Goal: Task Accomplishment & Management: Manage account settings

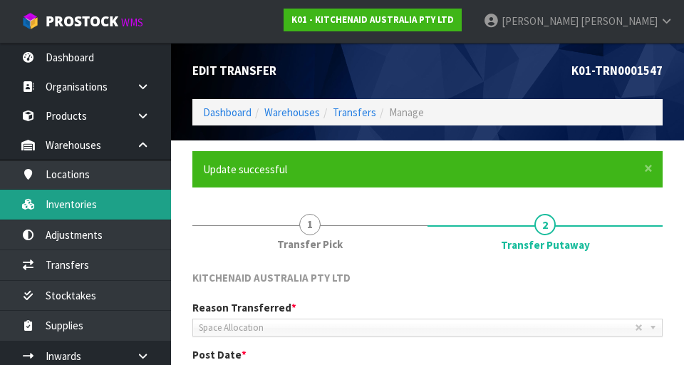
click at [55, 216] on link "Inventories" at bounding box center [85, 204] width 171 height 29
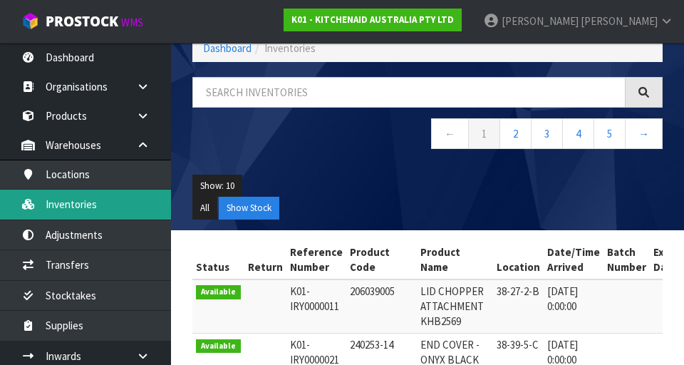
scroll to position [82, 0]
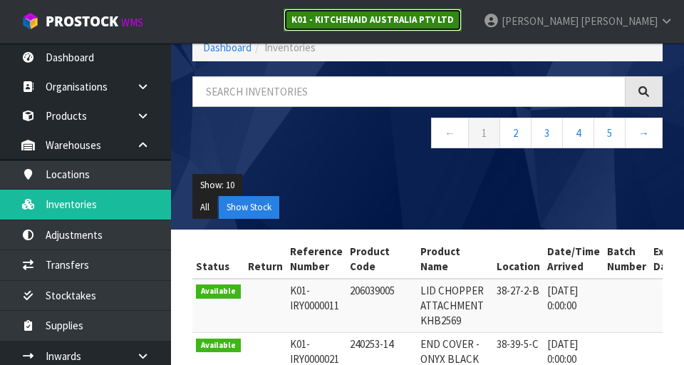
click at [454, 16] on strong "K01 - KITCHENAID AUSTRALIA PTY LTD" at bounding box center [372, 20] width 162 height 12
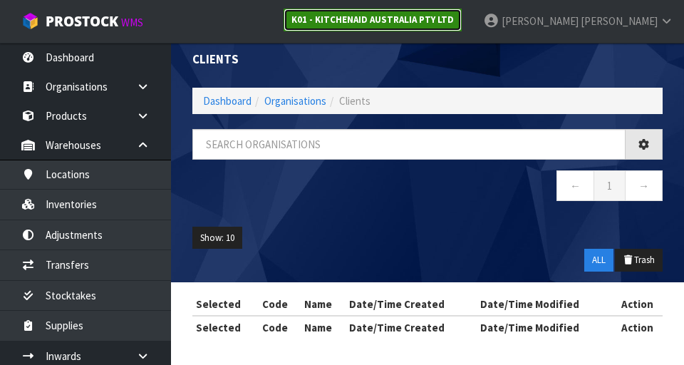
scroll to position [82, 0]
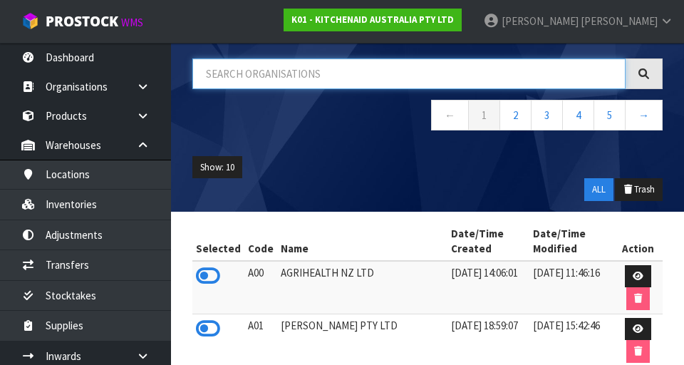
click at [501, 78] on input "text" at bounding box center [408, 73] width 433 height 31
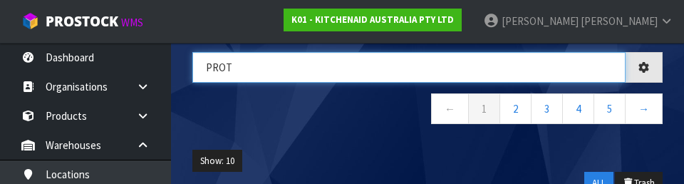
type input "PROT"
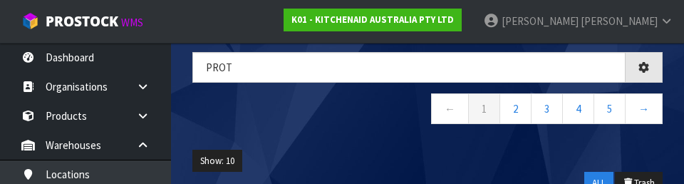
click at [244, 116] on nav "← 1 2 3 4 5 →" at bounding box center [427, 110] width 470 height 35
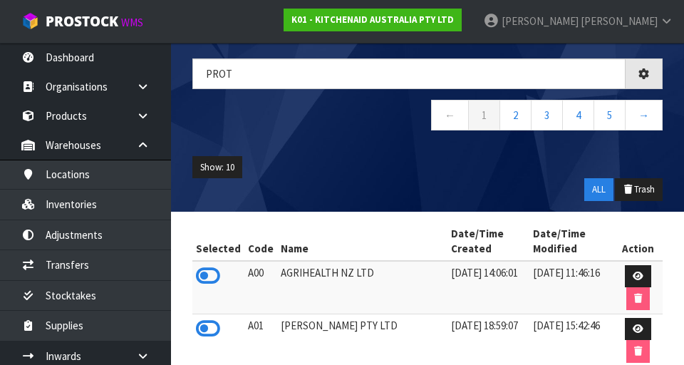
scroll to position [42, 0]
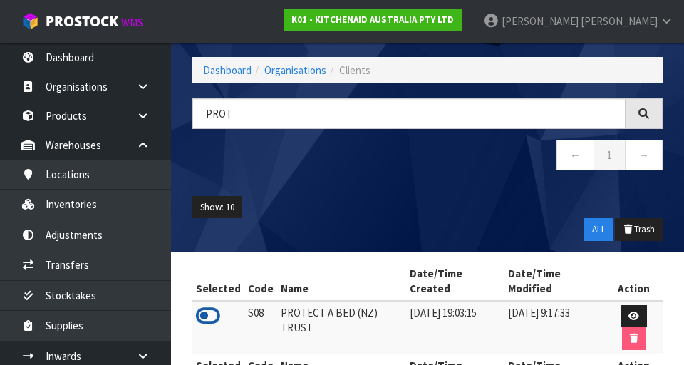
click at [213, 305] on icon at bounding box center [208, 315] width 24 height 21
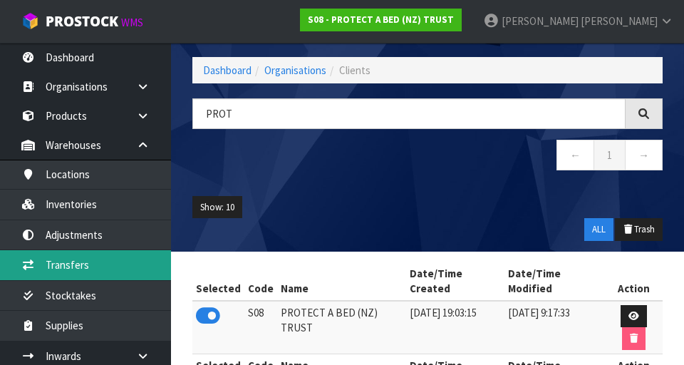
click at [60, 271] on link "Transfers" at bounding box center [85, 264] width 171 height 29
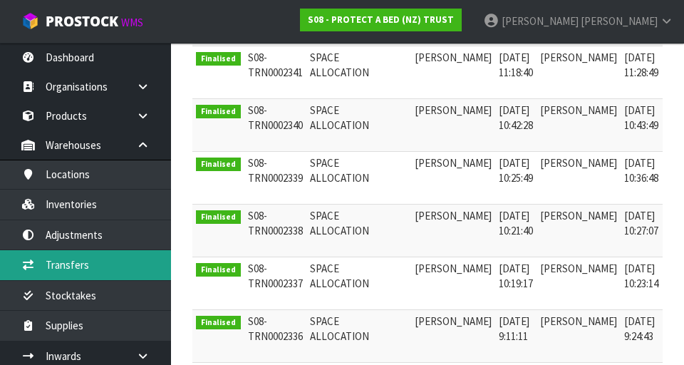
scroll to position [390, 0]
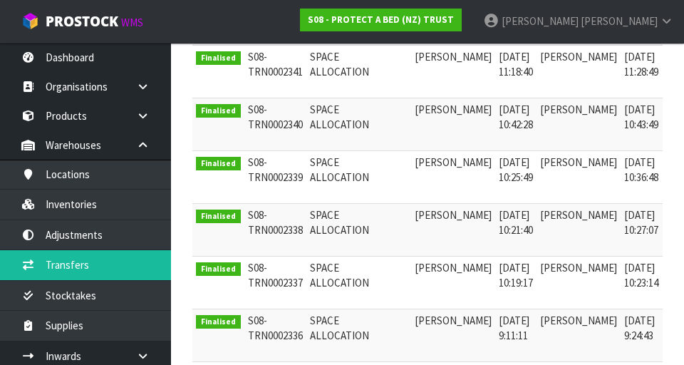
click at [668, 210] on link at bounding box center [681, 218] width 26 height 23
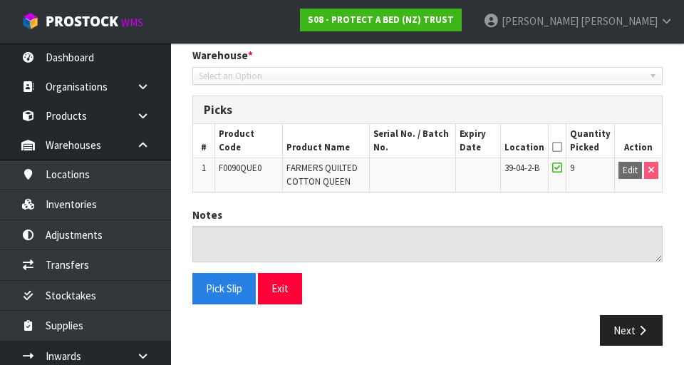
type input "[DATE]"
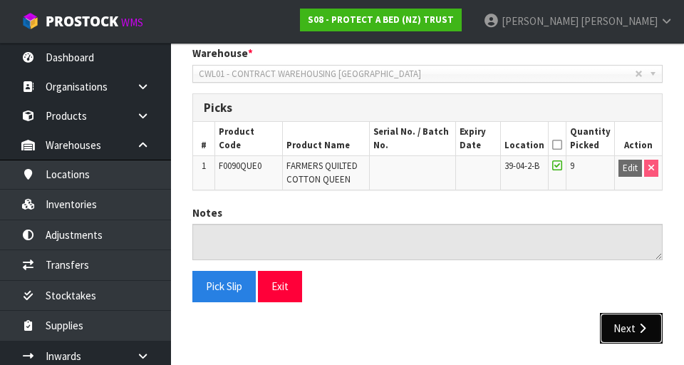
click at [631, 316] on button "Next" at bounding box center [631, 328] width 63 height 31
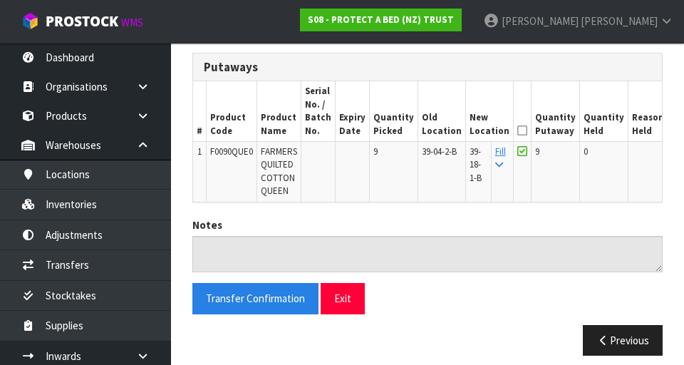
scroll to position [354, 0]
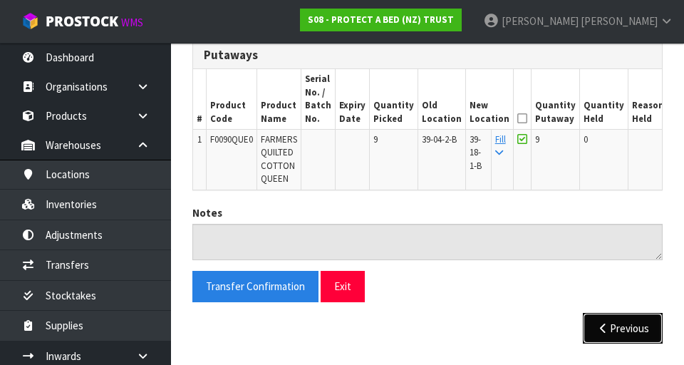
click at [618, 323] on button "Previous" at bounding box center [623, 328] width 80 height 31
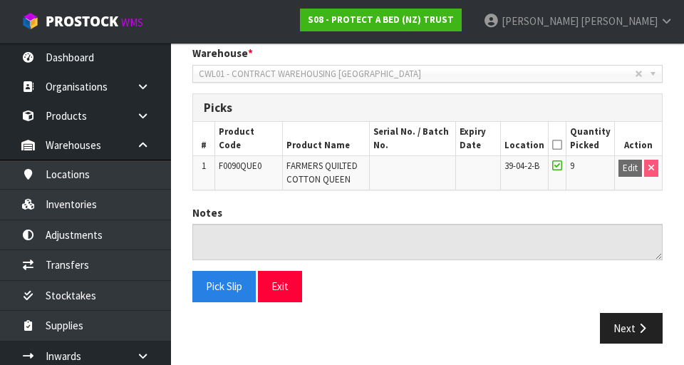
scroll to position [295, 0]
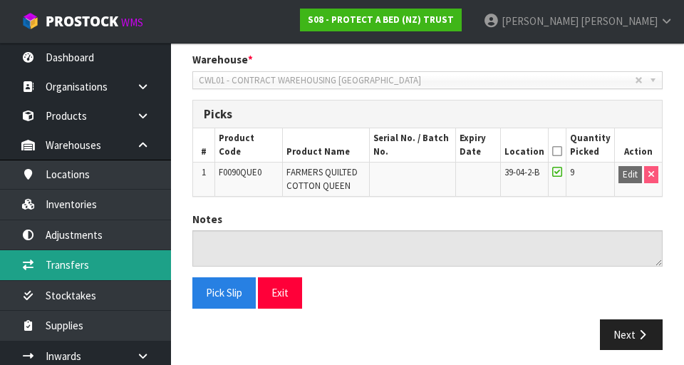
click at [53, 266] on link "Transfers" at bounding box center [85, 264] width 171 height 29
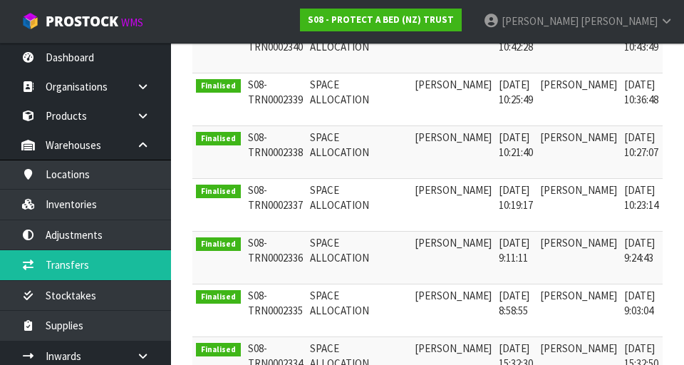
click at [668, 242] on link at bounding box center [681, 246] width 26 height 23
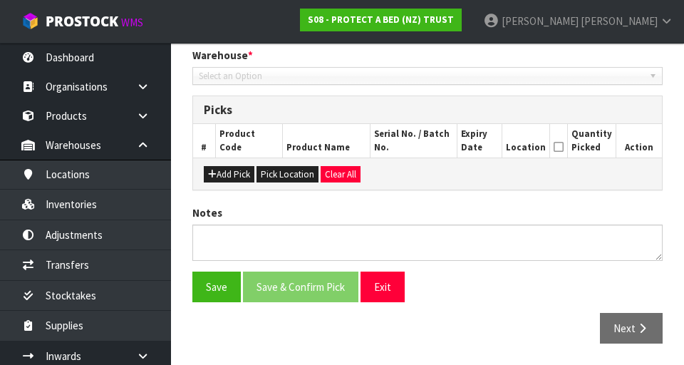
type input "[DATE]"
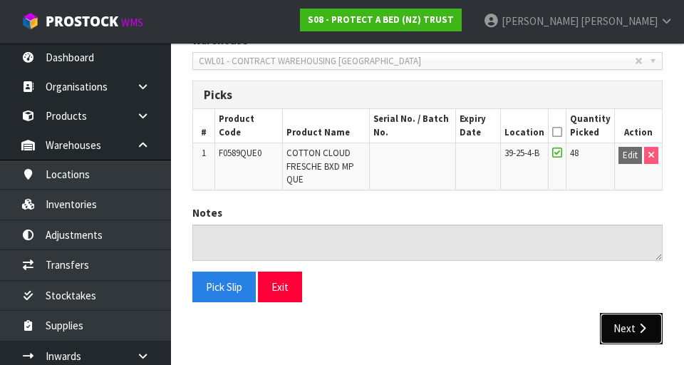
click at [636, 313] on button "Next" at bounding box center [631, 328] width 63 height 31
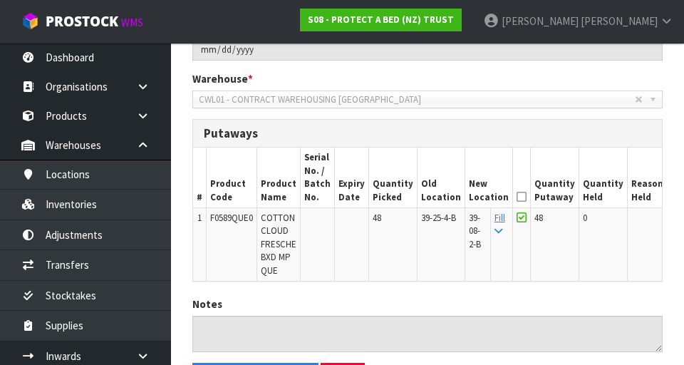
scroll to position [367, 0]
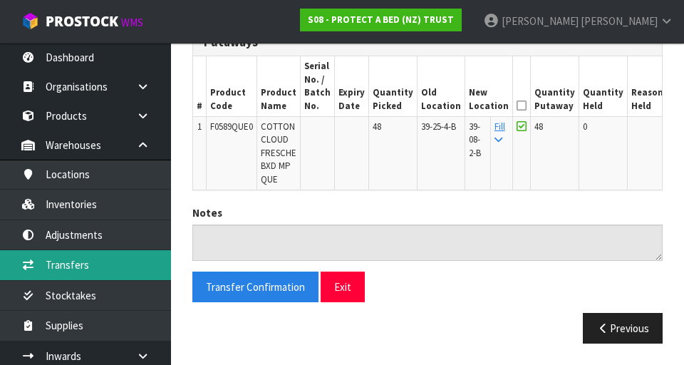
click at [51, 267] on link "Transfers" at bounding box center [85, 264] width 171 height 29
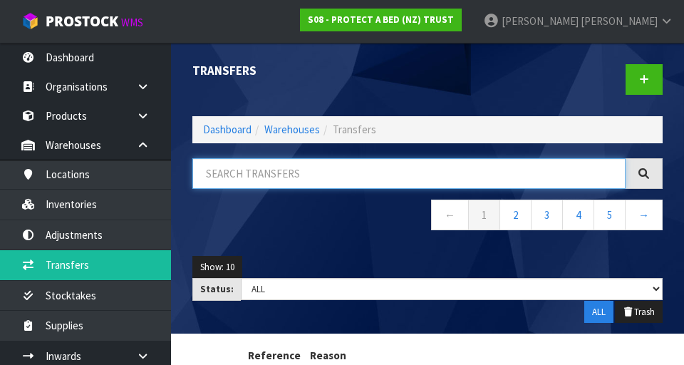
click at [516, 167] on input "text" at bounding box center [408, 173] width 433 height 31
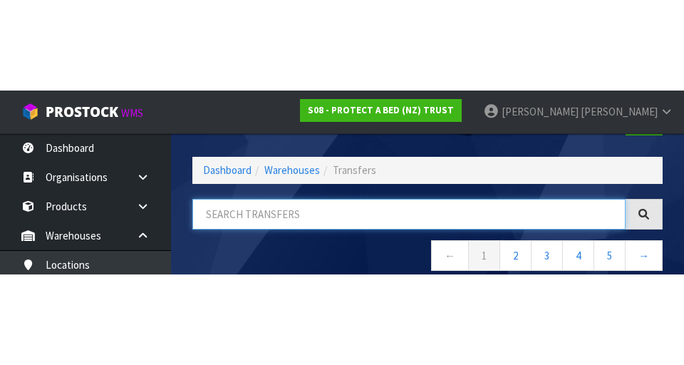
scroll to position [81, 0]
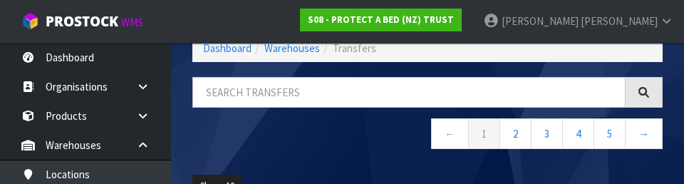
click at [382, 160] on div "← 1 2 3 4 5 →" at bounding box center [428, 120] width 492 height 87
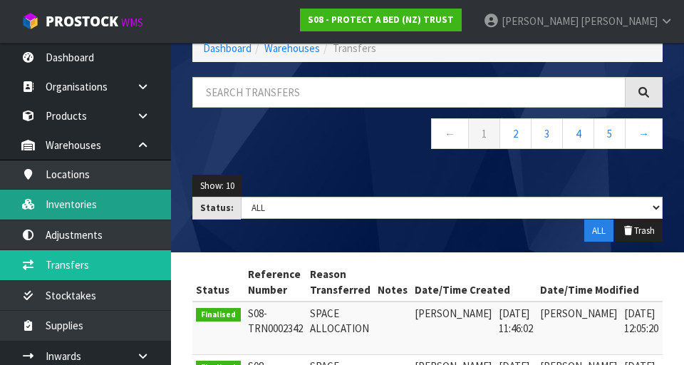
click at [63, 204] on link "Inventories" at bounding box center [85, 204] width 171 height 29
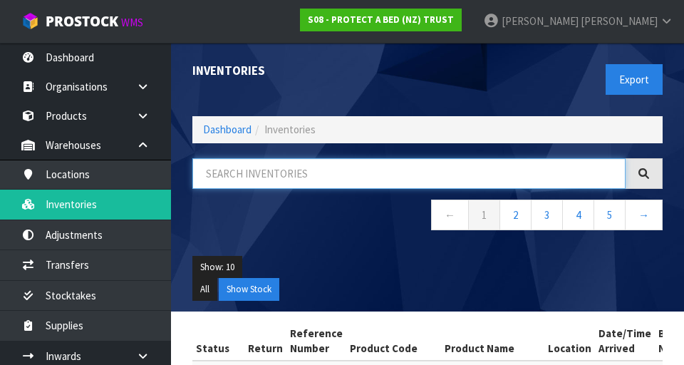
click at [521, 168] on input "text" at bounding box center [408, 173] width 433 height 31
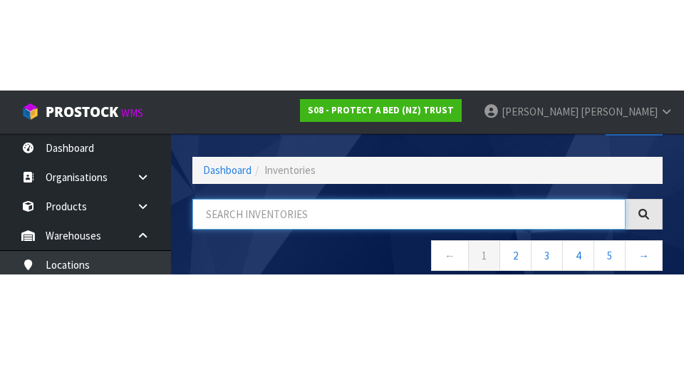
scroll to position [81, 0]
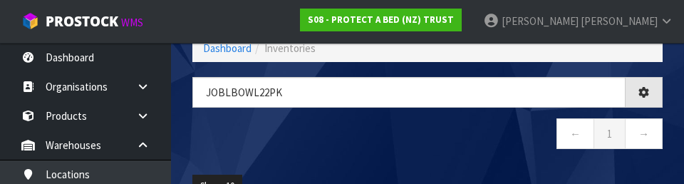
click at [482, 150] on nav "← 1 →" at bounding box center [427, 135] width 470 height 35
type input "JOBLBOWL22PK"
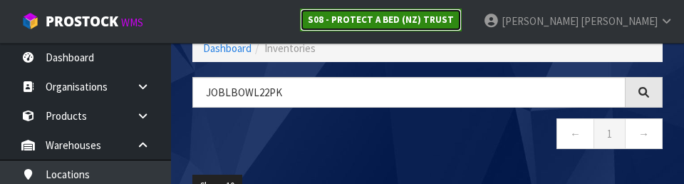
click at [454, 21] on strong "S08 - PROTECT A BED (NZ) TRUST" at bounding box center [381, 20] width 146 height 12
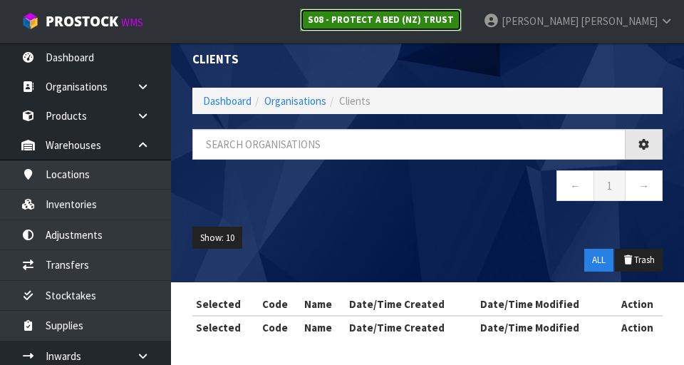
scroll to position [81, 0]
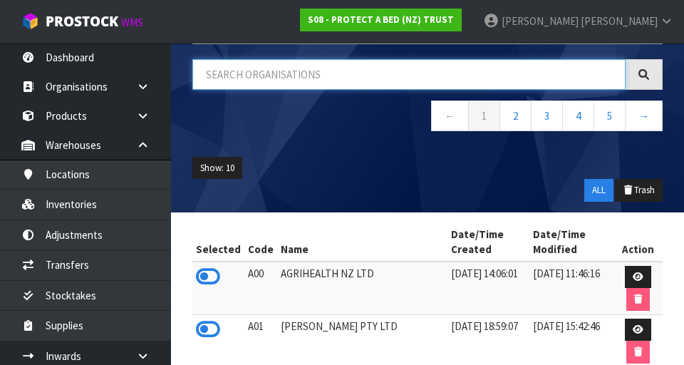
click at [524, 77] on input "text" at bounding box center [408, 74] width 433 height 31
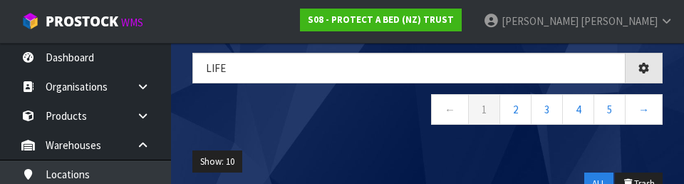
click at [370, 144] on div "Show: 10 5 10 25 50 ALL Trash" at bounding box center [428, 173] width 492 height 66
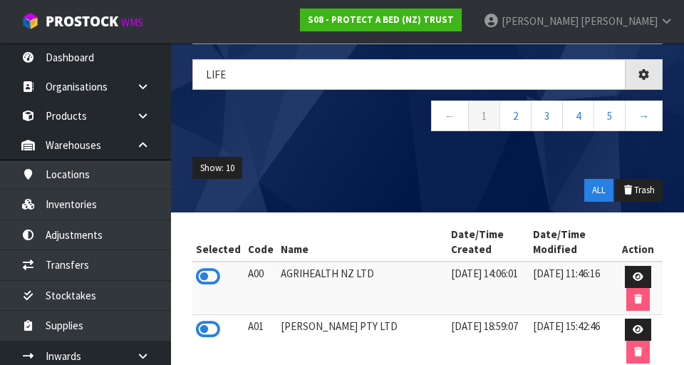
type input "LIFE"
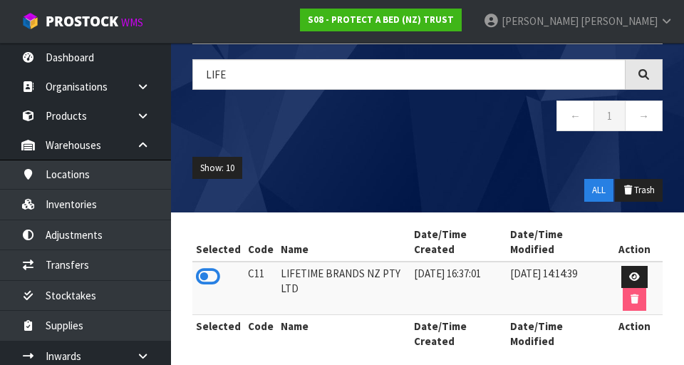
scroll to position [95, 0]
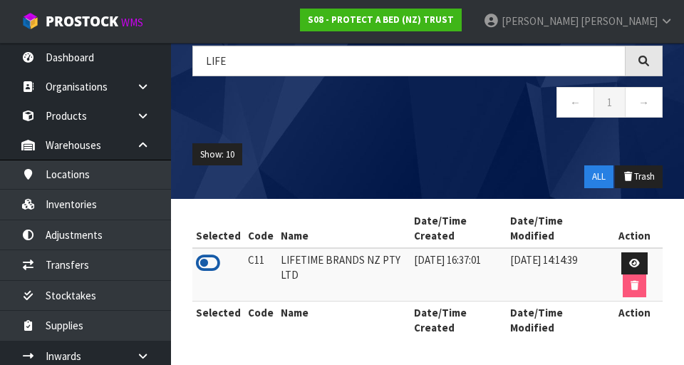
click at [199, 261] on icon at bounding box center [208, 262] width 24 height 21
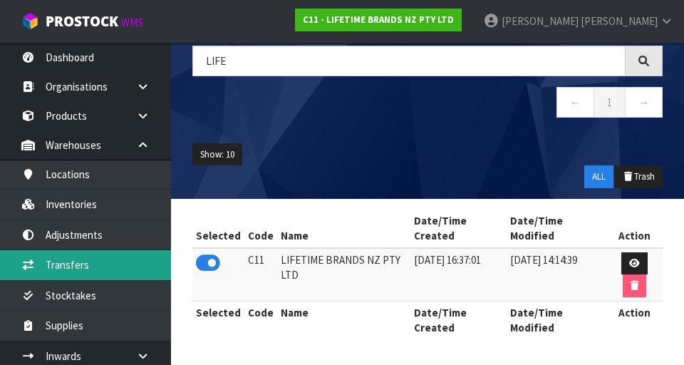
click at [56, 264] on link "Transfers" at bounding box center [85, 264] width 171 height 29
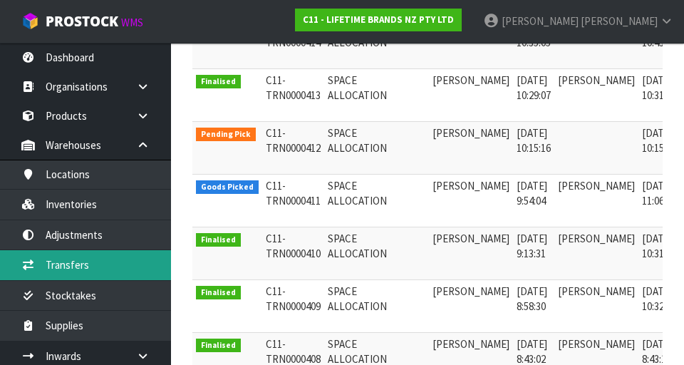
scroll to position [0, 38]
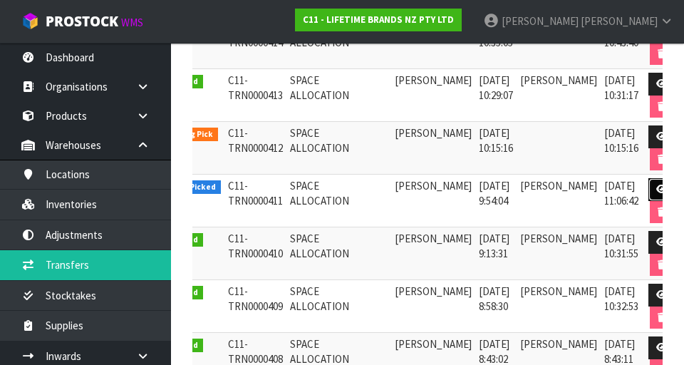
click at [656, 187] on icon at bounding box center [661, 189] width 11 height 9
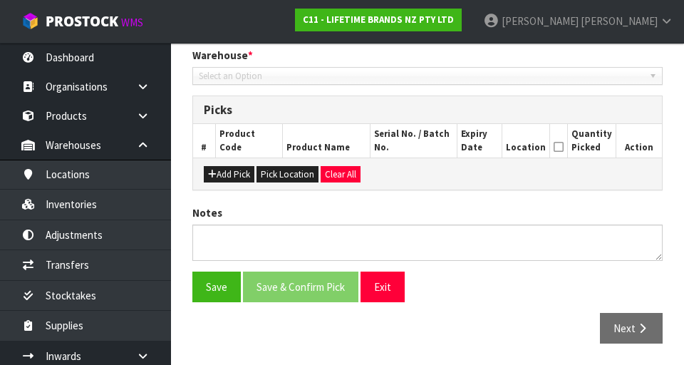
type input "[DATE]"
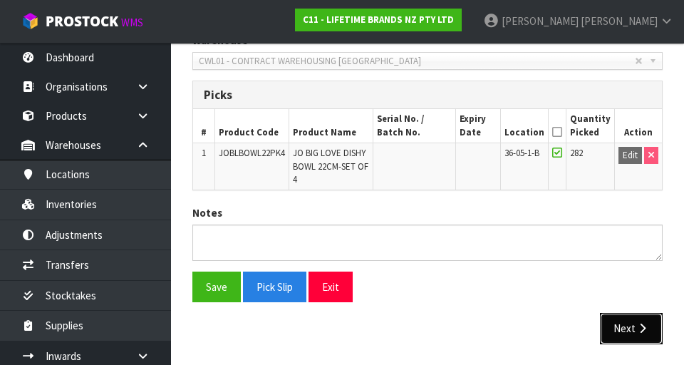
click at [625, 324] on button "Next" at bounding box center [631, 328] width 63 height 31
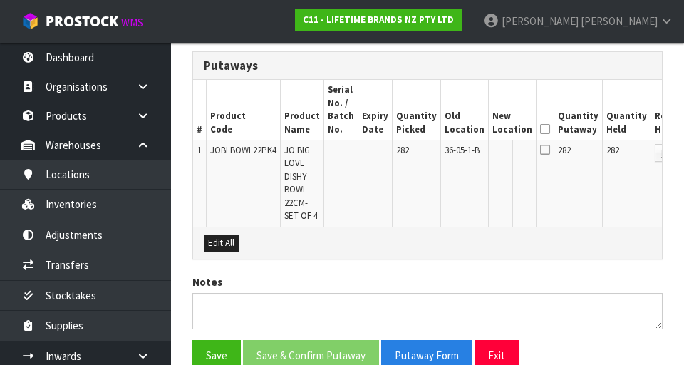
scroll to position [335, 0]
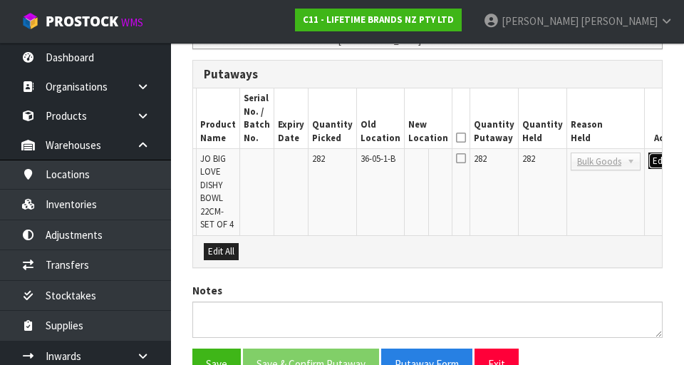
click at [648, 165] on button "Edit" at bounding box center [660, 160] width 24 height 17
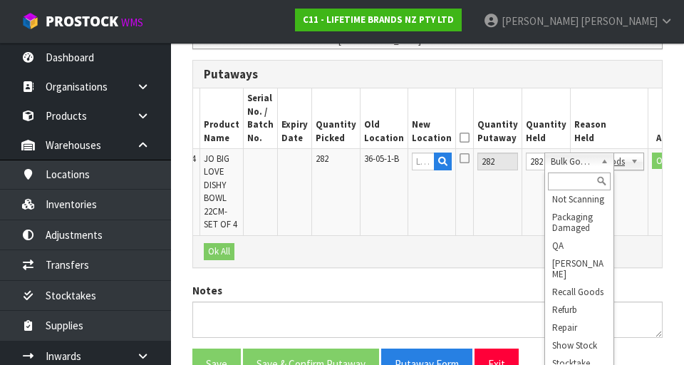
scroll to position [182, 0]
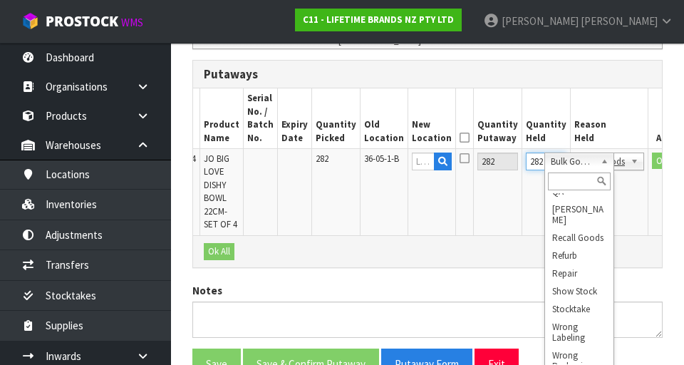
click at [526, 160] on input "282" at bounding box center [546, 161] width 41 height 18
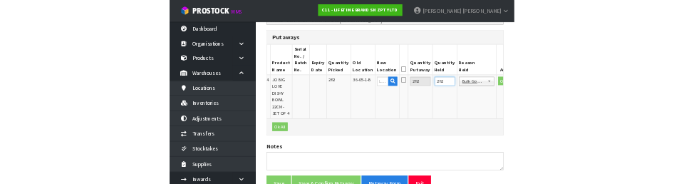
scroll to position [328, 0]
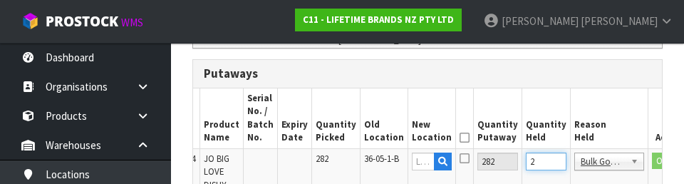
type input "0"
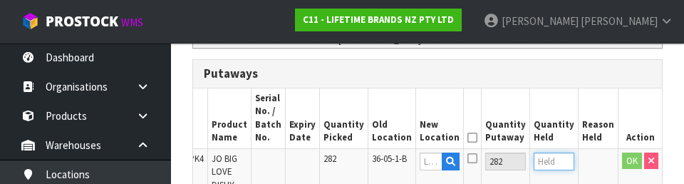
scroll to position [0, 40]
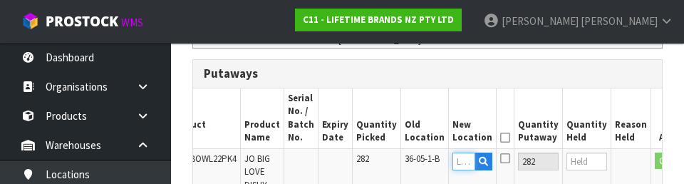
click at [452, 163] on input "text" at bounding box center [463, 161] width 23 height 18
click at [526, 98] on th "Quantity Putaway" at bounding box center [538, 118] width 48 height 60
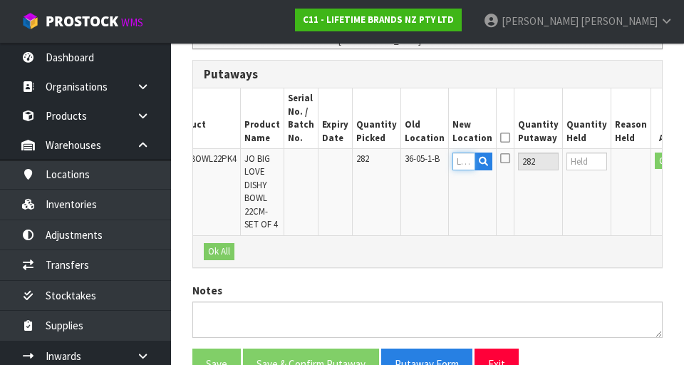
click at [452, 167] on input "text" at bounding box center [463, 161] width 23 height 18
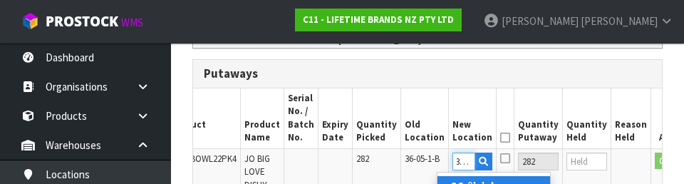
scroll to position [0, 7]
type input "36-08-1-B"
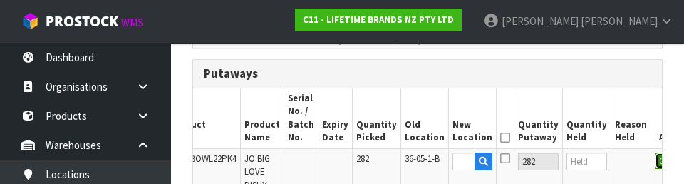
click at [655, 163] on button "OK" at bounding box center [665, 160] width 20 height 17
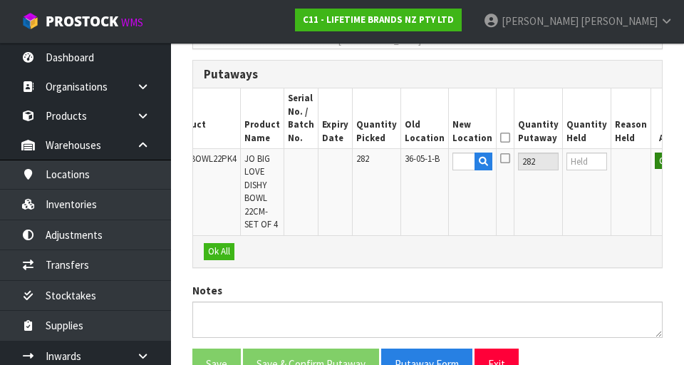
scroll to position [0, 0]
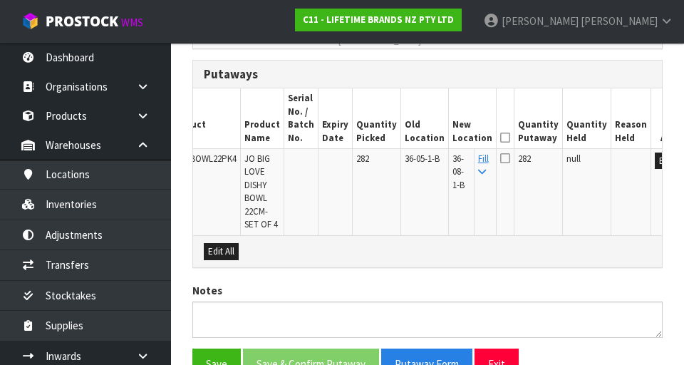
click at [500, 138] on icon at bounding box center [505, 138] width 10 height 1
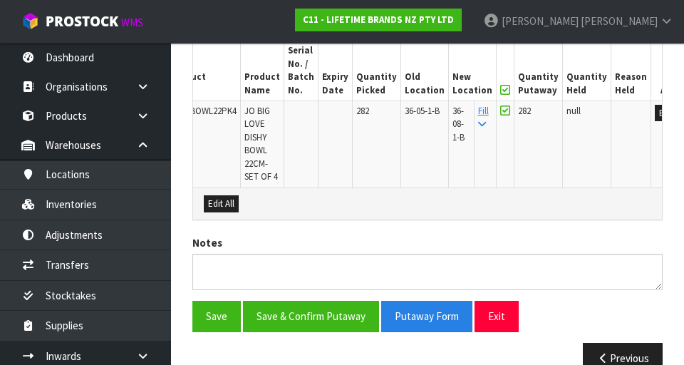
scroll to position [389, 0]
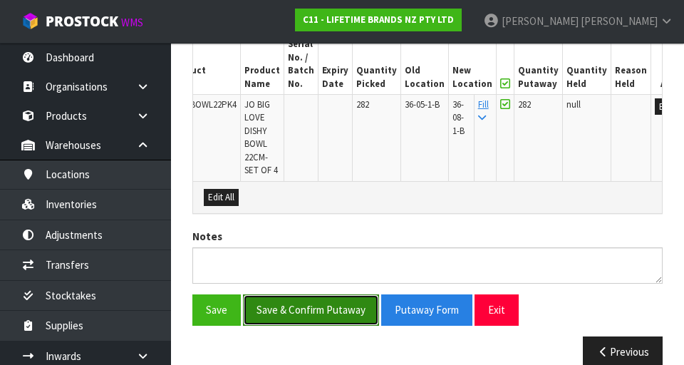
click at [296, 325] on button "Save & Confirm Putaway" at bounding box center [311, 309] width 136 height 31
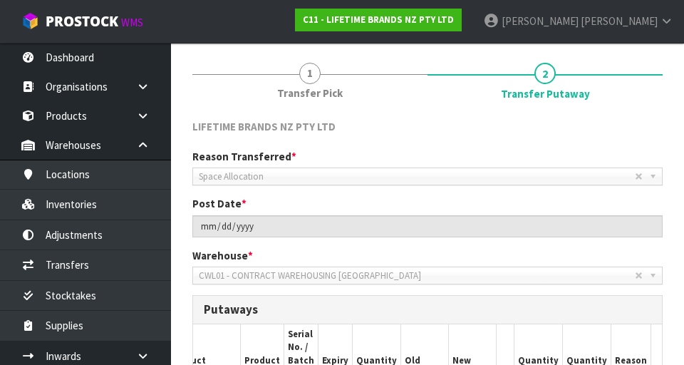
scroll to position [153, 0]
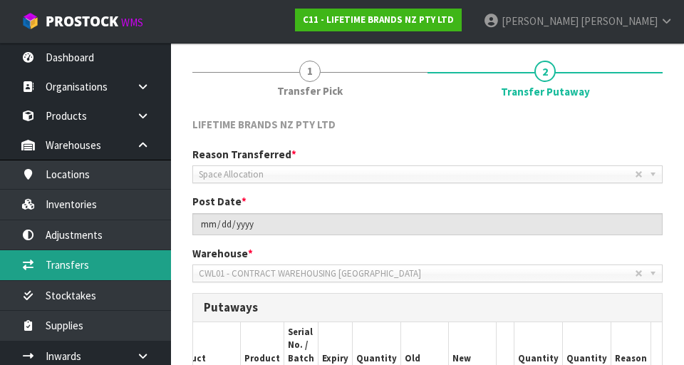
click at [60, 252] on link "Transfers" at bounding box center [85, 264] width 171 height 29
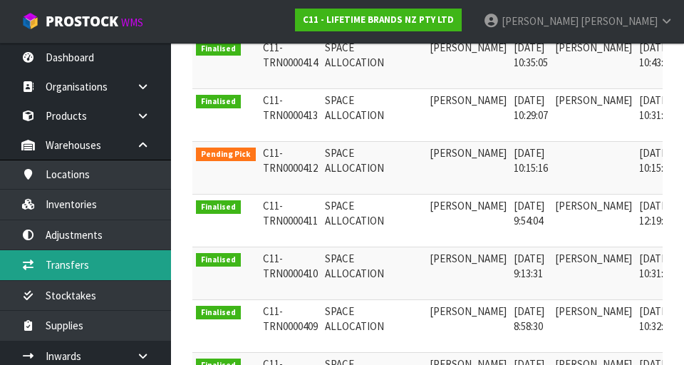
scroll to position [0, 36]
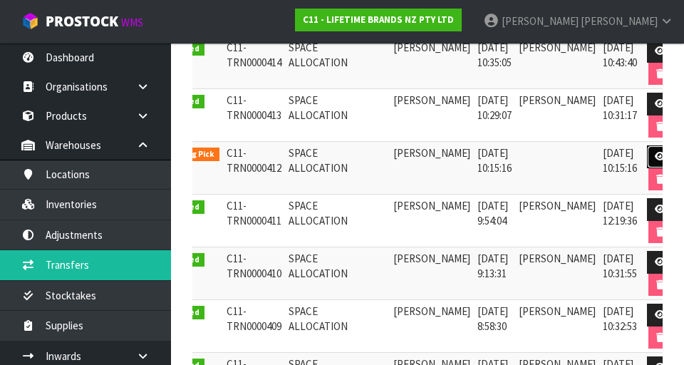
click at [648, 151] on link at bounding box center [660, 156] width 26 height 23
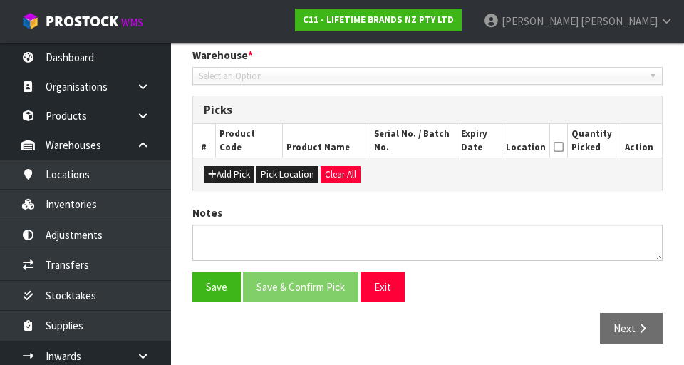
type input "[DATE]"
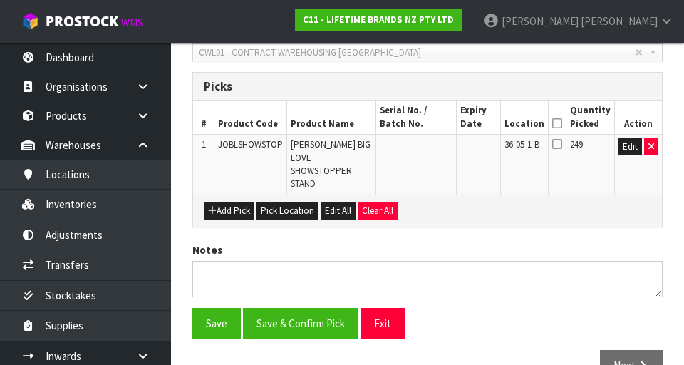
scroll to position [321, 0]
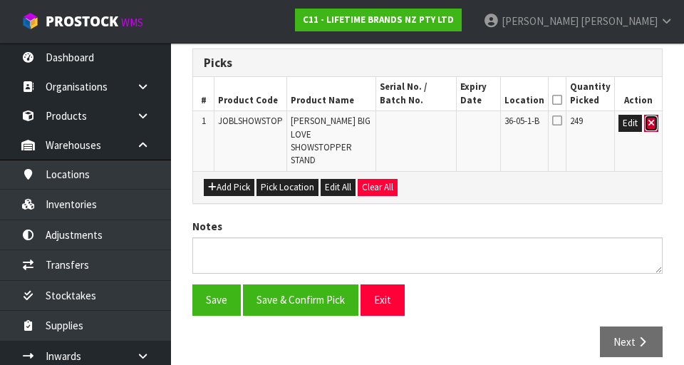
click at [650, 123] on icon "button" at bounding box center [651, 122] width 6 height 9
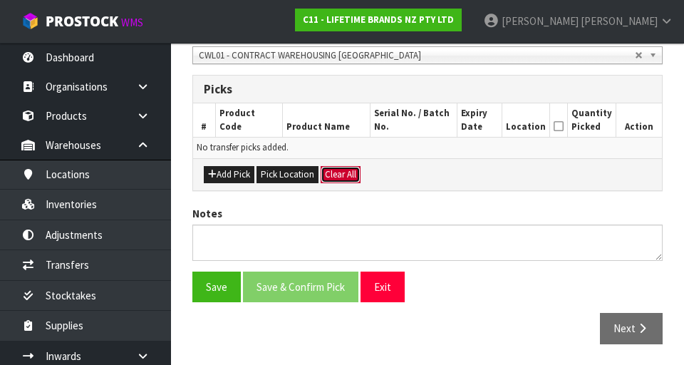
click at [343, 175] on button "Clear All" at bounding box center [341, 174] width 40 height 17
click at [202, 299] on button "Save" at bounding box center [216, 286] width 48 height 31
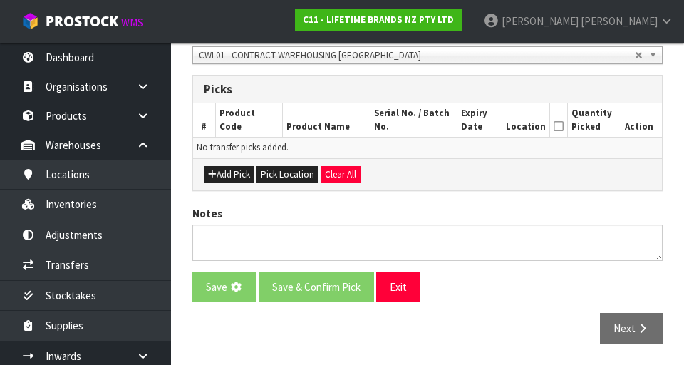
scroll to position [0, 0]
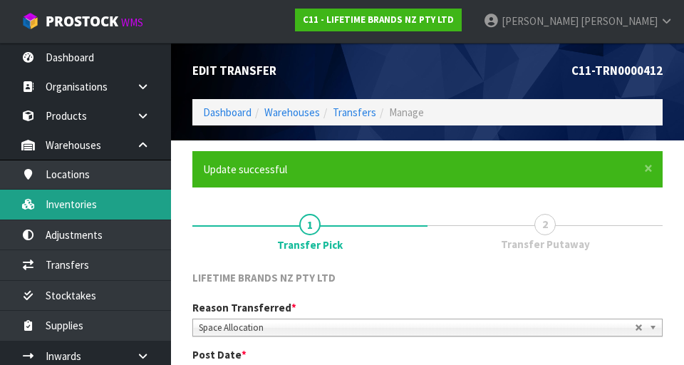
click at [52, 209] on link "Inventories" at bounding box center [85, 204] width 171 height 29
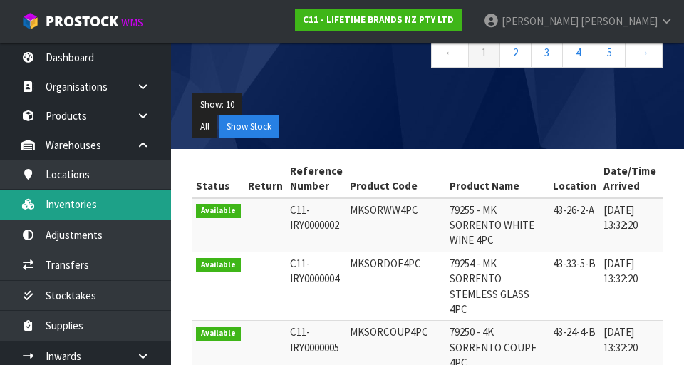
scroll to position [169, 0]
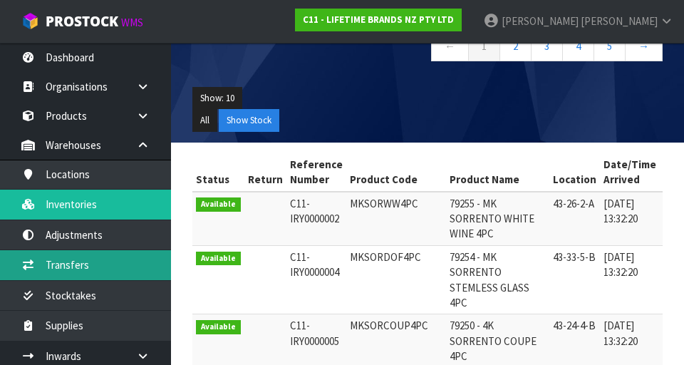
click at [60, 259] on link "Transfers" at bounding box center [85, 264] width 171 height 29
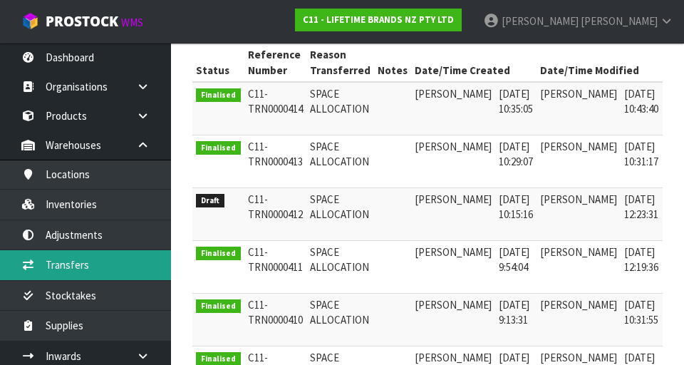
scroll to position [0, 23]
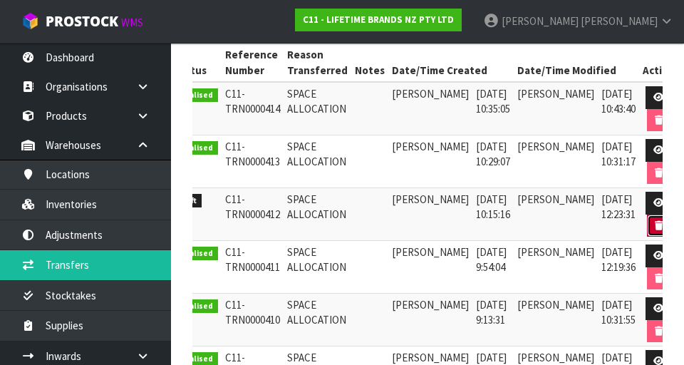
click at [655, 227] on icon "button" at bounding box center [659, 225] width 8 height 9
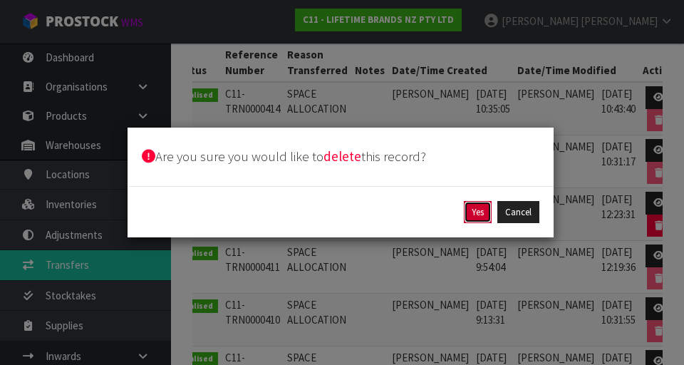
click at [475, 209] on button "Yes" at bounding box center [478, 212] width 28 height 23
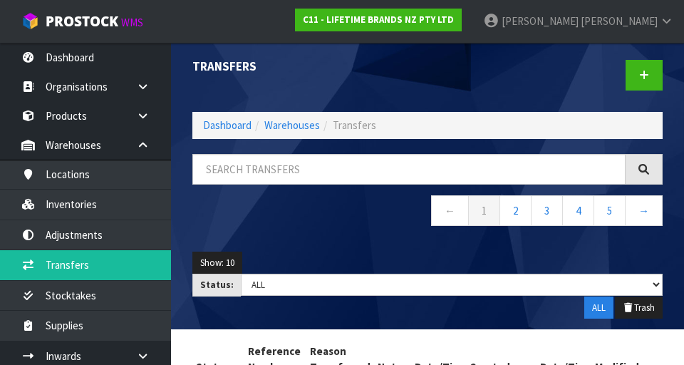
scroll to position [0, 0]
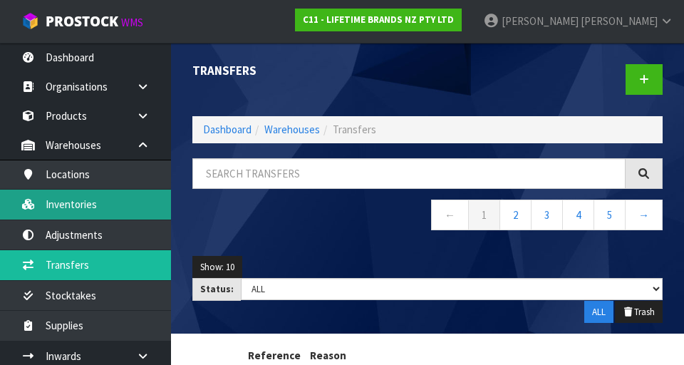
click at [58, 214] on link "Inventories" at bounding box center [85, 204] width 171 height 29
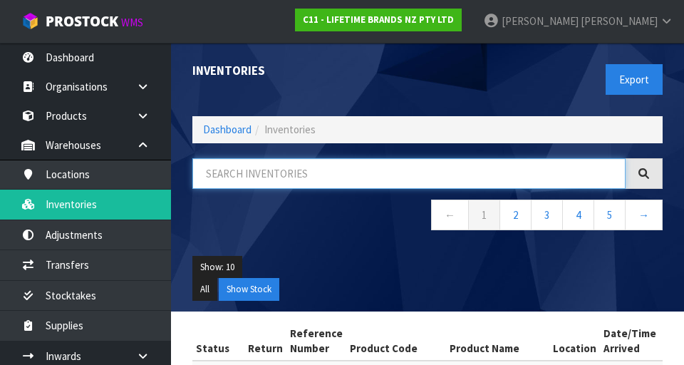
click at [529, 172] on input "text" at bounding box center [408, 173] width 433 height 31
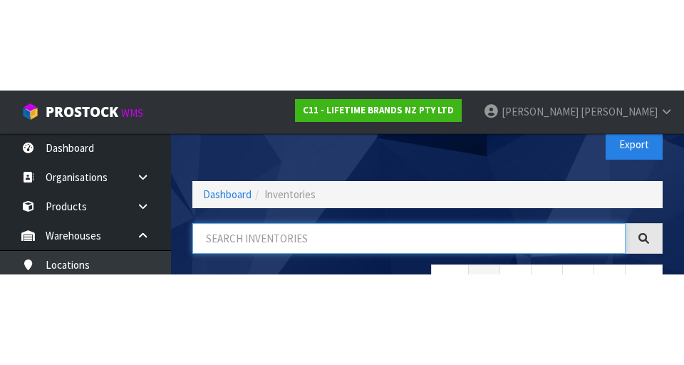
scroll to position [81, 0]
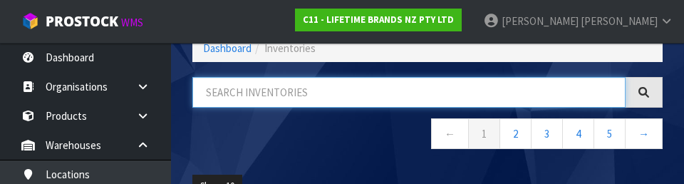
click at [259, 93] on input "text" at bounding box center [408, 92] width 433 height 31
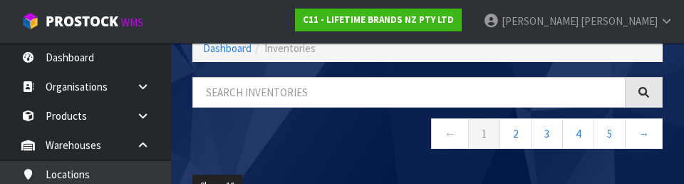
click at [244, 136] on nav "← 1 2 3 4 5 →" at bounding box center [427, 135] width 470 height 35
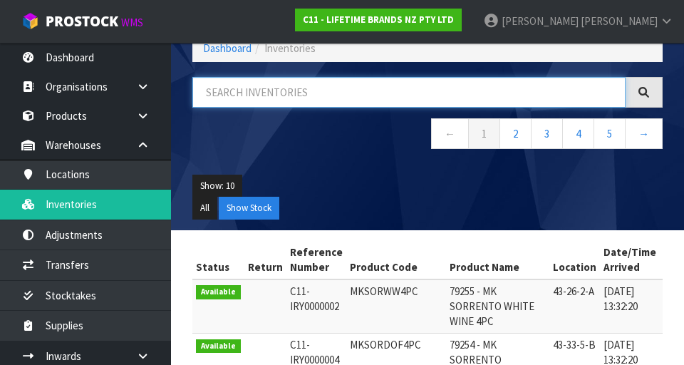
click at [239, 95] on input "text" at bounding box center [408, 92] width 433 height 31
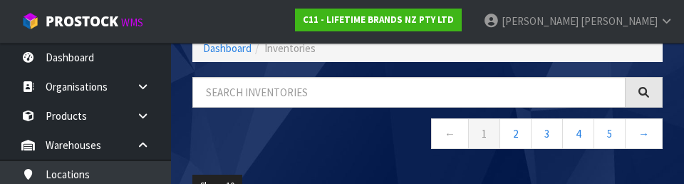
click at [365, 142] on nav "← 1 2 3 4 5 →" at bounding box center [427, 135] width 470 height 35
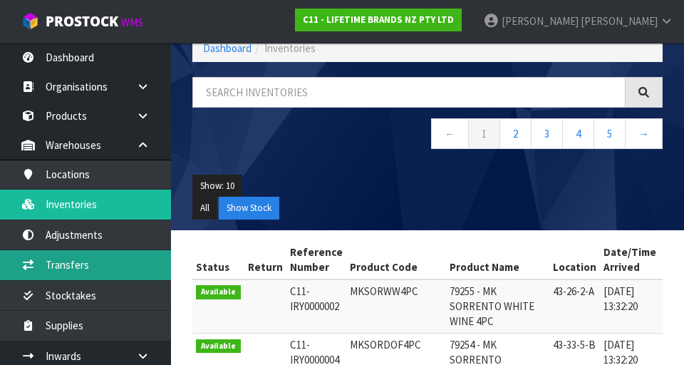
click at [46, 266] on link "Transfers" at bounding box center [85, 264] width 171 height 29
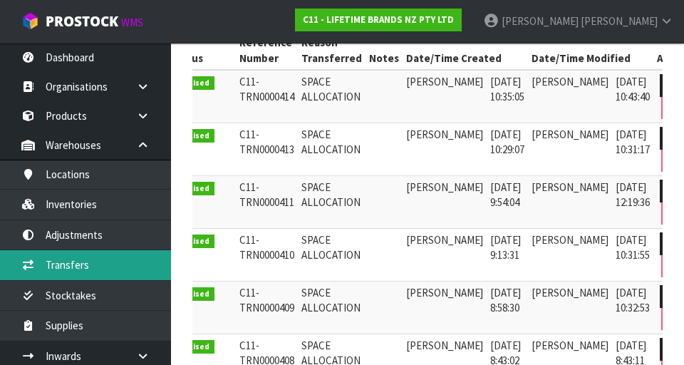
scroll to position [0, 28]
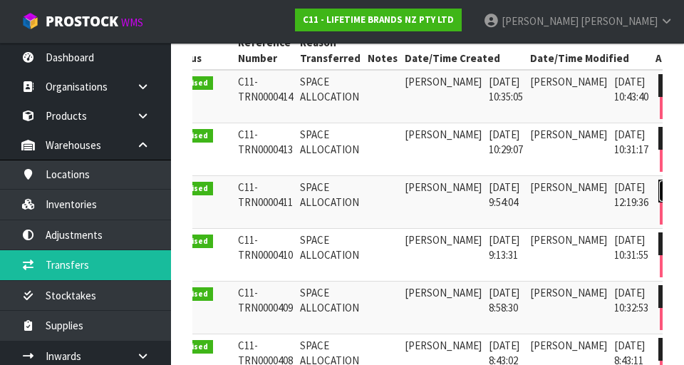
click at [658, 185] on link at bounding box center [671, 191] width 26 height 23
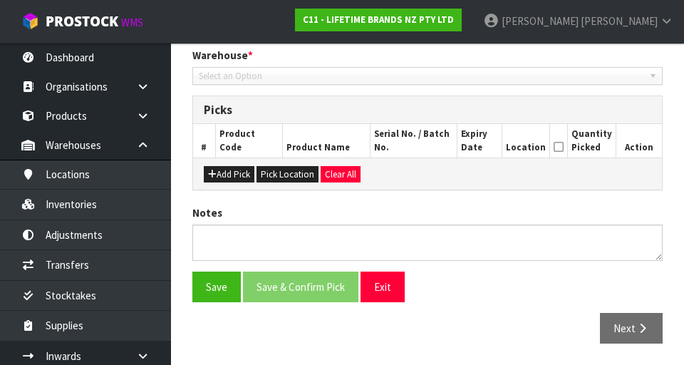
type input "[DATE]"
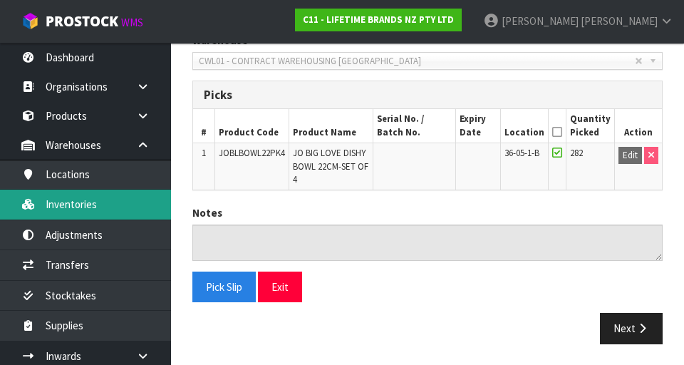
click at [46, 204] on link "Inventories" at bounding box center [85, 204] width 171 height 29
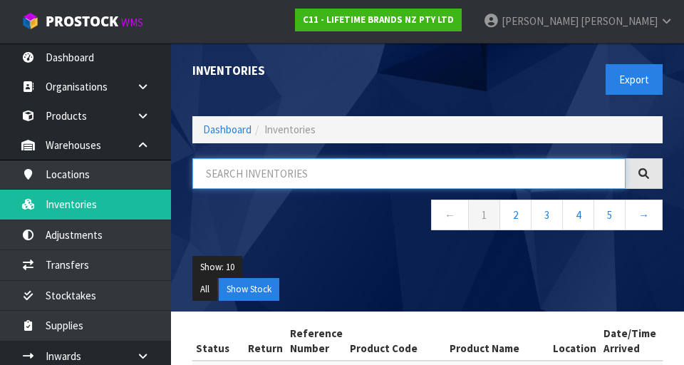
paste input "JOBLBOWL22PK4"
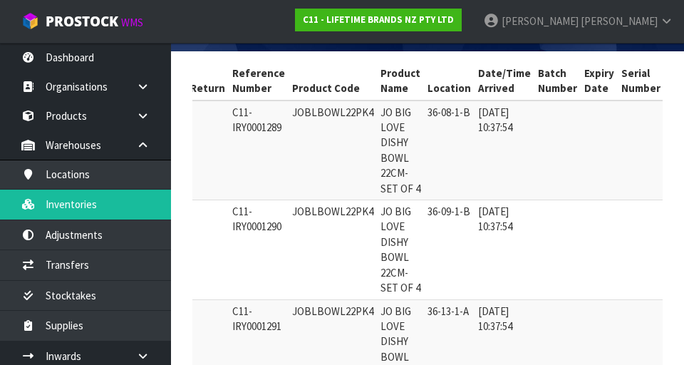
scroll to position [0, 55]
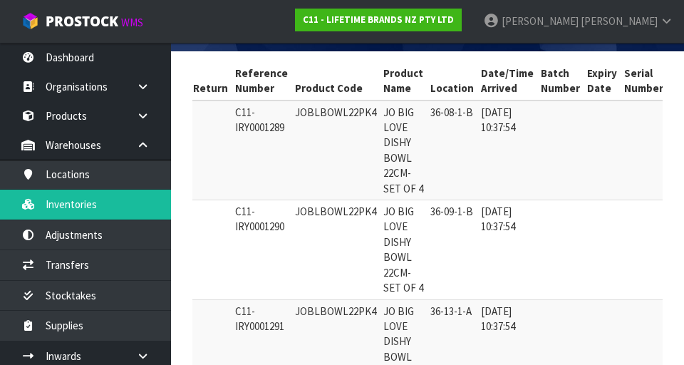
type input "JOBLBOWL22PK4"
copy td "36-08-1-B"
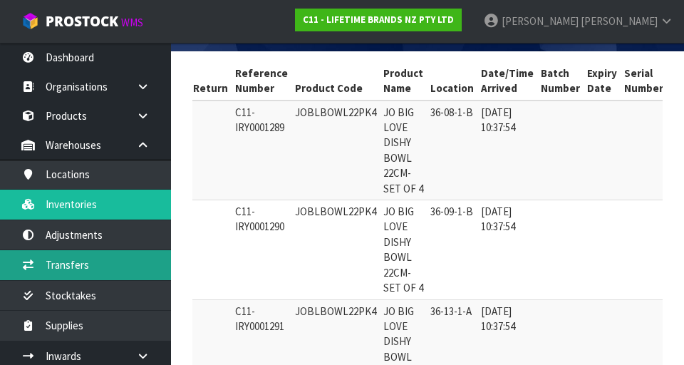
click at [53, 257] on link "Transfers" at bounding box center [85, 264] width 171 height 29
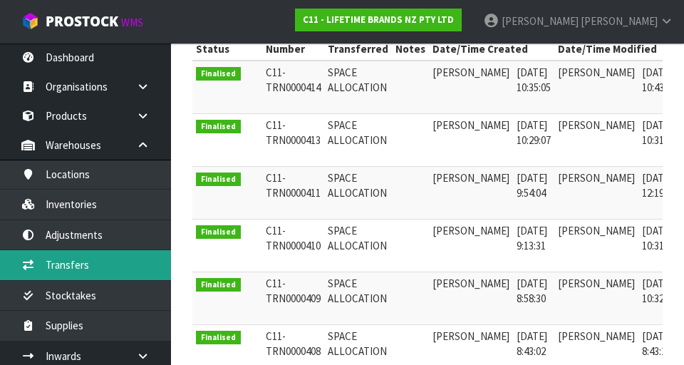
scroll to position [0, 38]
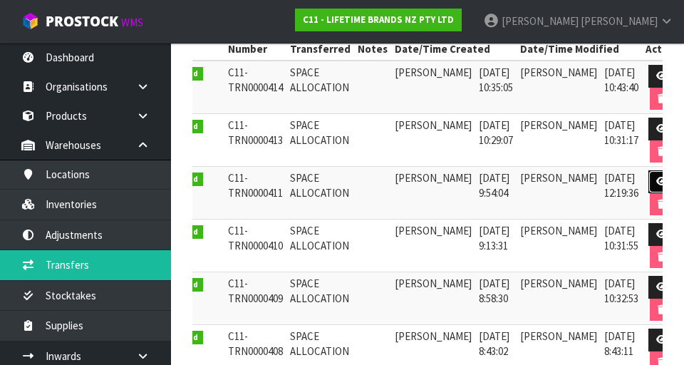
click at [656, 177] on icon at bounding box center [661, 181] width 11 height 9
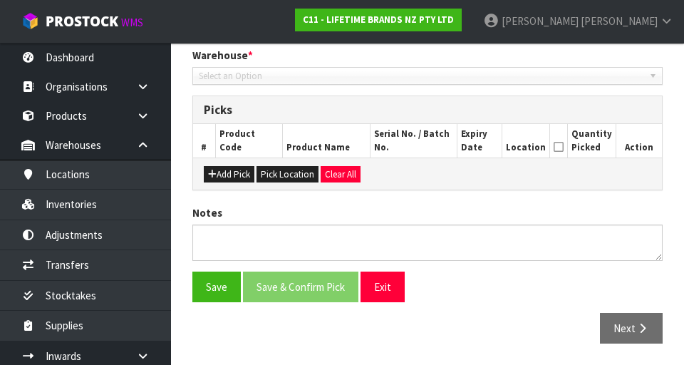
type input "[DATE]"
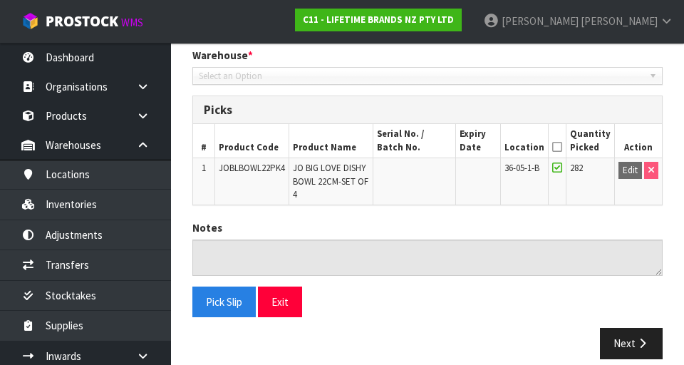
scroll to position [314, 0]
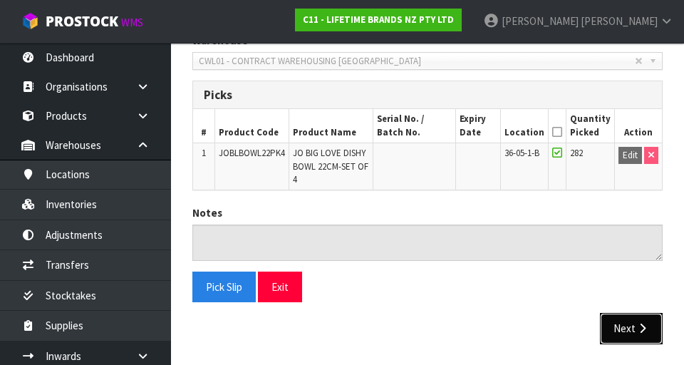
click at [637, 323] on icon "button" at bounding box center [643, 328] width 14 height 11
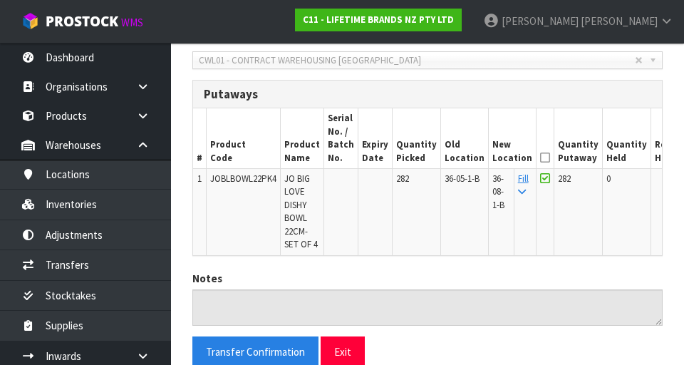
scroll to position [0, 44]
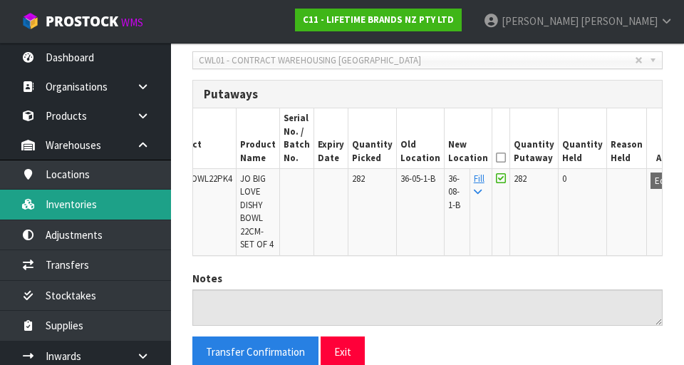
click at [54, 204] on link "Inventories" at bounding box center [85, 204] width 171 height 29
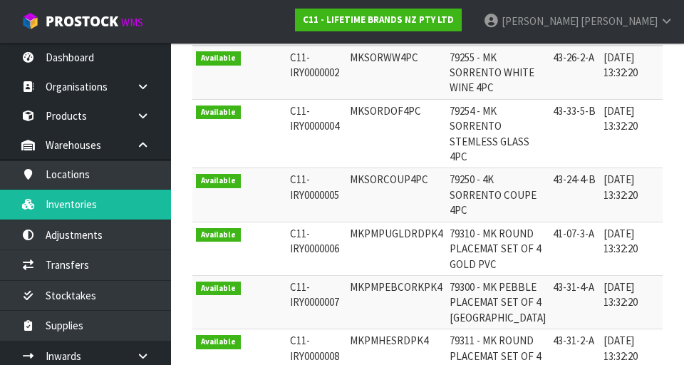
click at [51, 258] on div "Inventories Export Dashboard Inventories ← 1 2 3 4 5 → Show: 10 5 10 25 50 All …" at bounding box center [342, 172] width 684 height 975
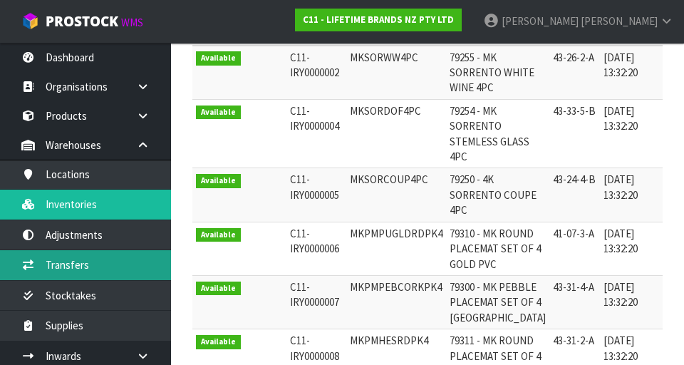
click at [46, 255] on link "Transfers" at bounding box center [85, 264] width 171 height 29
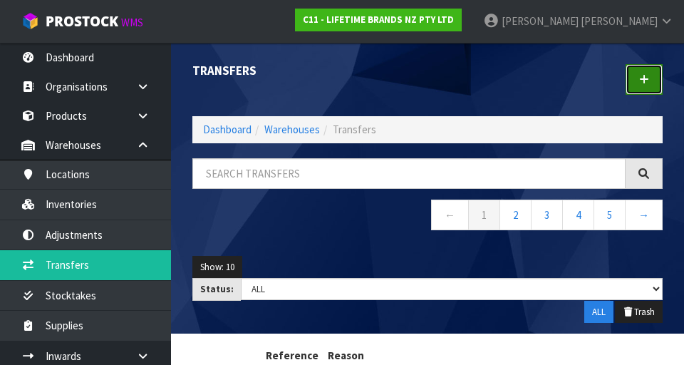
click at [645, 87] on link at bounding box center [644, 79] width 37 height 31
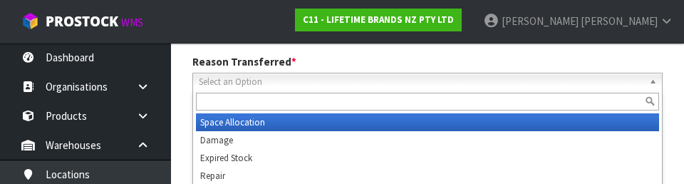
scroll to position [197, 0]
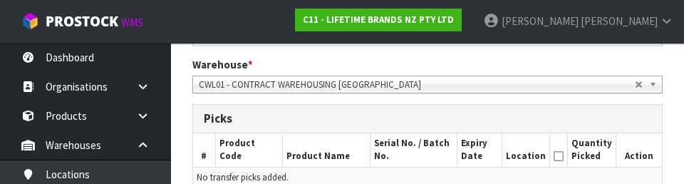
click at [493, 149] on th "Expiry Date" at bounding box center [480, 149] width 46 height 33
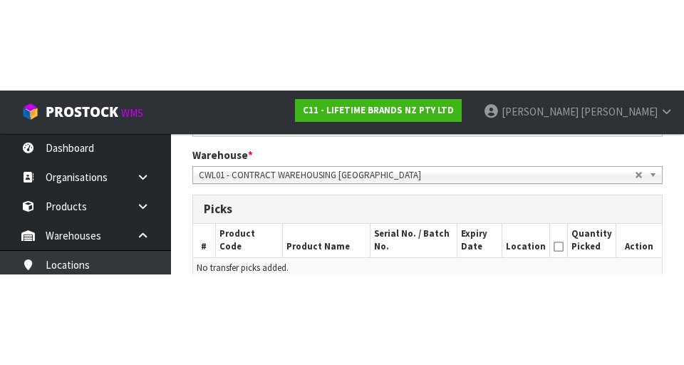
scroll to position [290, 0]
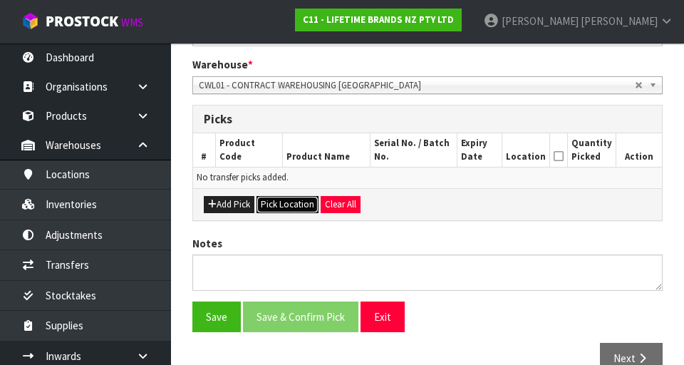
click at [281, 209] on button "Pick Location" at bounding box center [287, 204] width 62 height 17
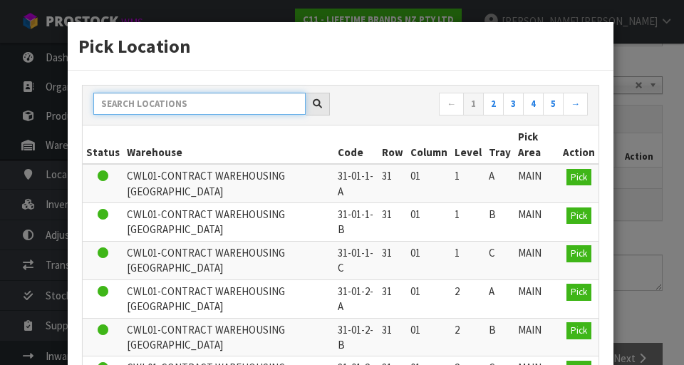
paste input "36-08-1-B"
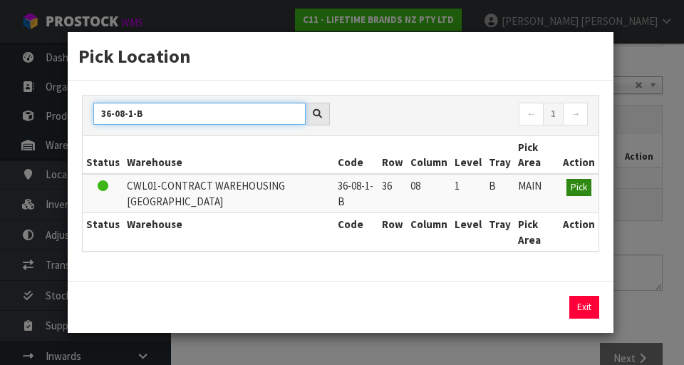
type input "36-08-1-B"
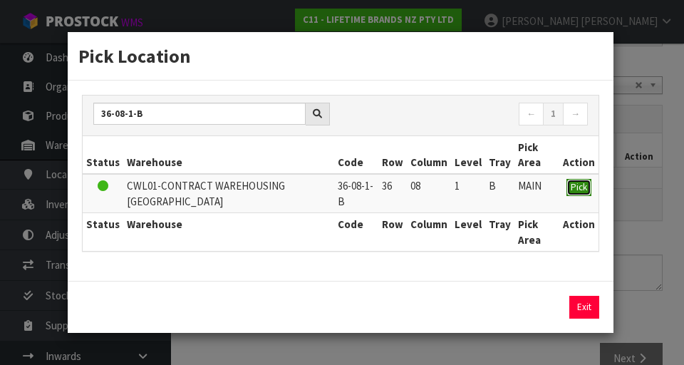
click at [580, 181] on span "Pick" at bounding box center [579, 187] width 16 height 12
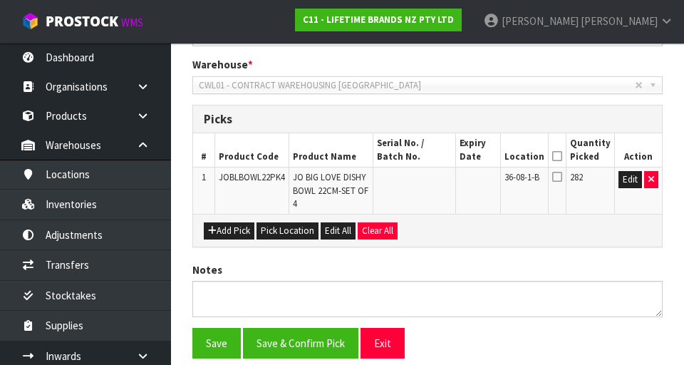
click at [560, 156] on icon at bounding box center [557, 156] width 10 height 1
click at [526, 178] on span "36-08-1-B" at bounding box center [521, 177] width 35 height 12
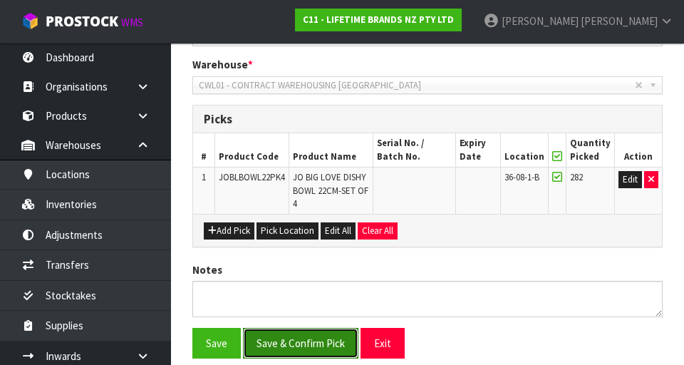
click at [281, 343] on button "Save & Confirm Pick" at bounding box center [300, 343] width 115 height 31
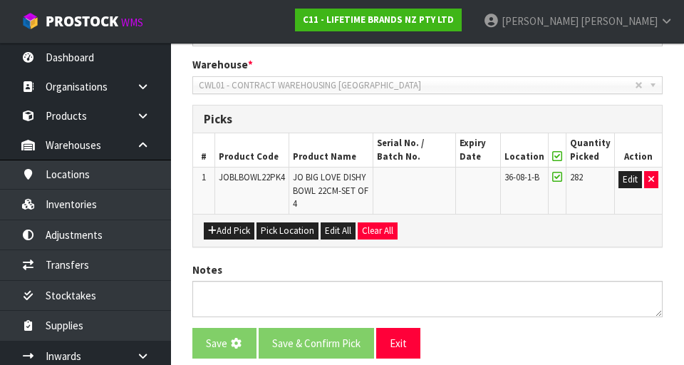
scroll to position [0, 0]
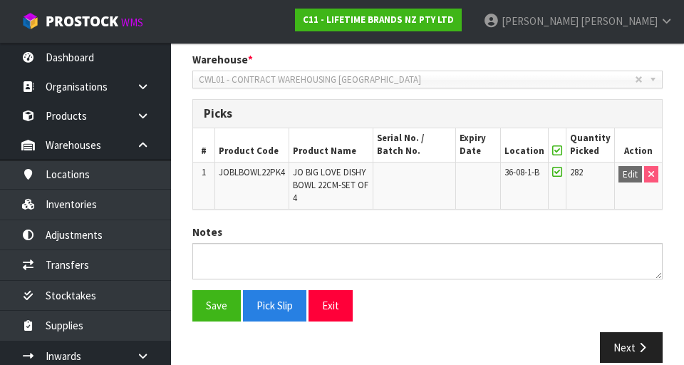
scroll to position [366, 0]
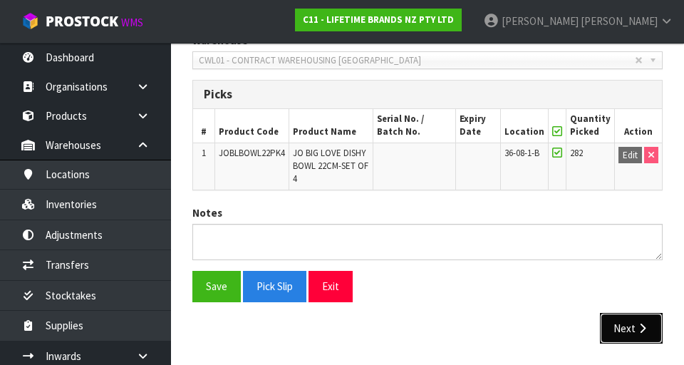
click at [645, 313] on button "Next" at bounding box center [631, 328] width 63 height 31
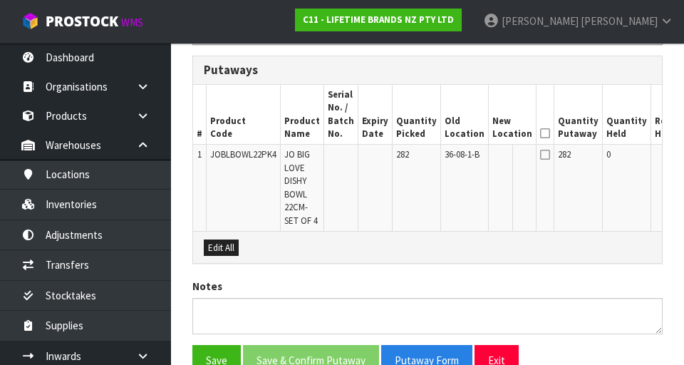
scroll to position [401, 0]
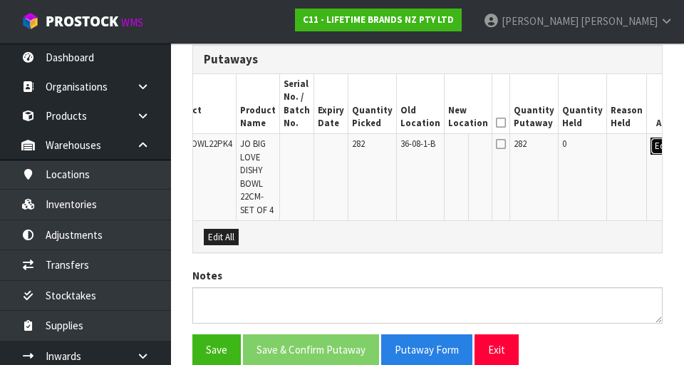
click at [650, 140] on button "Edit" at bounding box center [662, 146] width 24 height 17
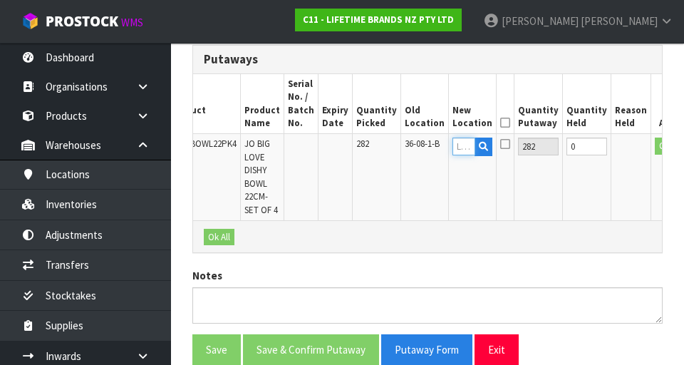
click at [452, 150] on input "text" at bounding box center [463, 147] width 23 height 18
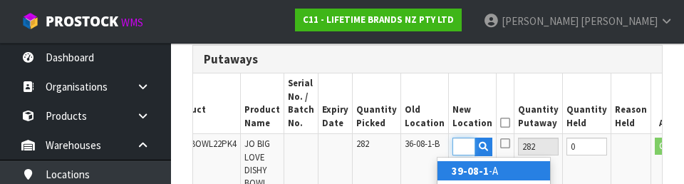
scroll to position [0, 22]
type input "39-08-1-B"
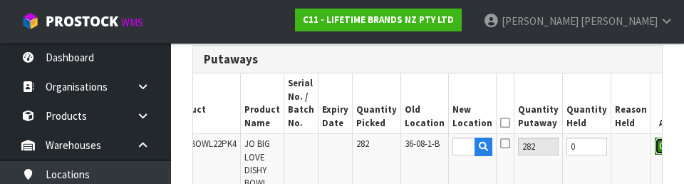
click at [655, 150] on button "OK" at bounding box center [665, 146] width 20 height 17
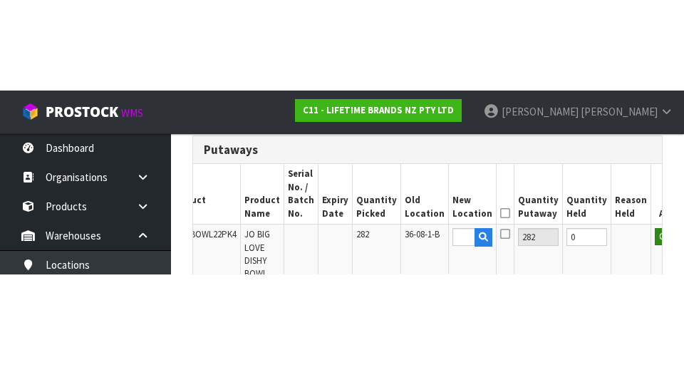
scroll to position [401, 0]
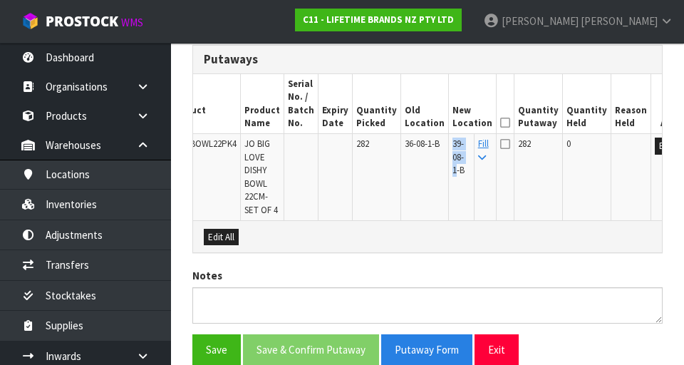
click at [497, 194] on td at bounding box center [506, 177] width 18 height 86
copy span "JOBLBOWL22PK4"
click at [500, 123] on icon at bounding box center [505, 123] width 10 height 1
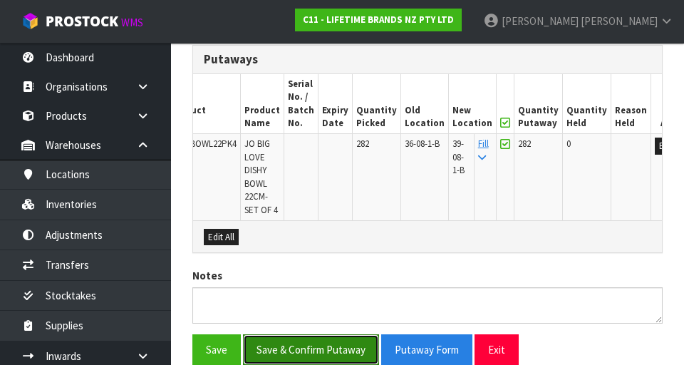
click at [288, 357] on button "Save & Confirm Putaway" at bounding box center [311, 349] width 136 height 31
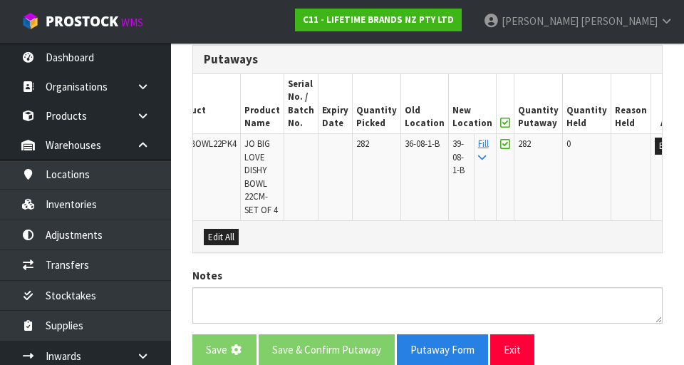
scroll to position [0, 0]
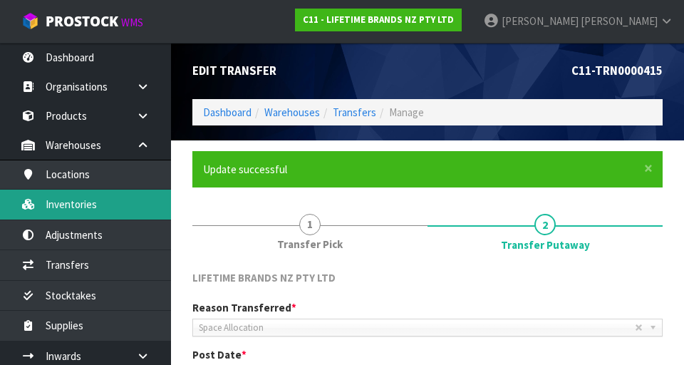
click at [60, 207] on link "Inventories" at bounding box center [85, 204] width 171 height 29
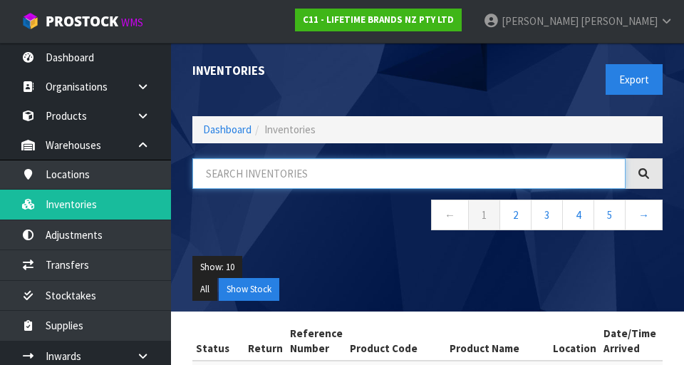
paste input "JOBLBOWL22PK4"
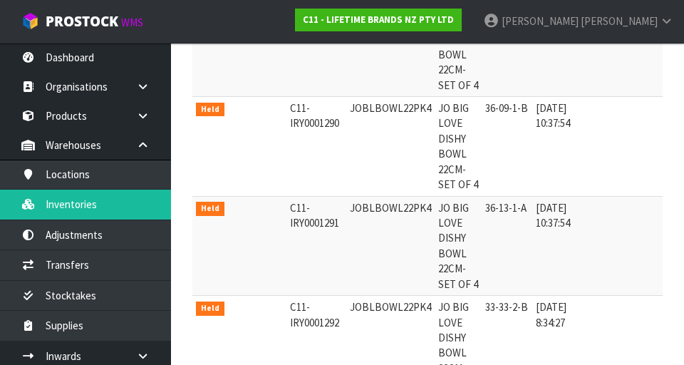
scroll to position [362, 0]
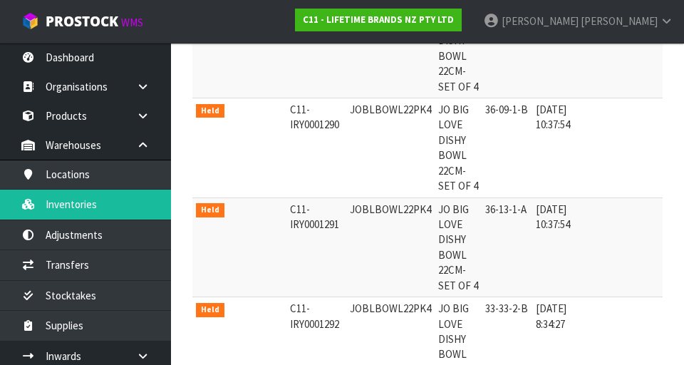
type input "JOBLBOWL22PK4"
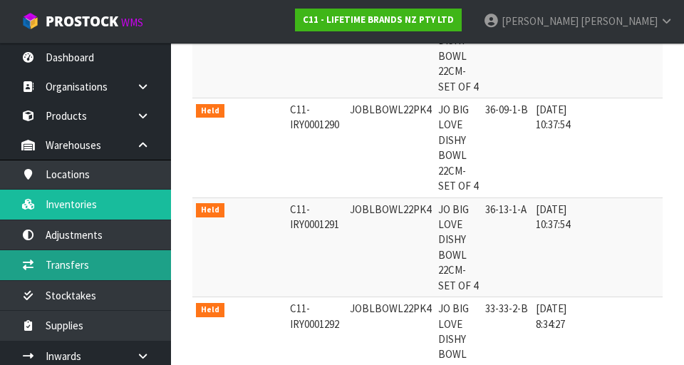
click at [43, 279] on link "Transfers" at bounding box center [85, 264] width 171 height 29
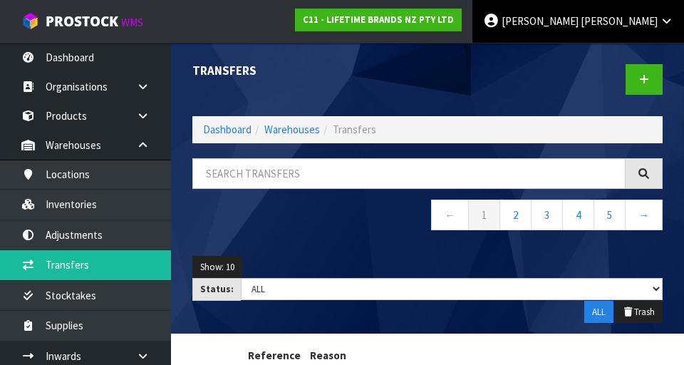
click at [657, 24] on span "[PERSON_NAME]" at bounding box center [619, 21] width 77 height 14
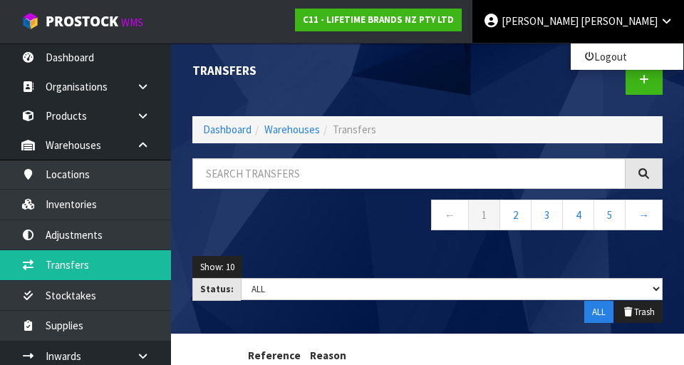
click at [637, 66] on ul "Logout" at bounding box center [627, 57] width 114 height 28
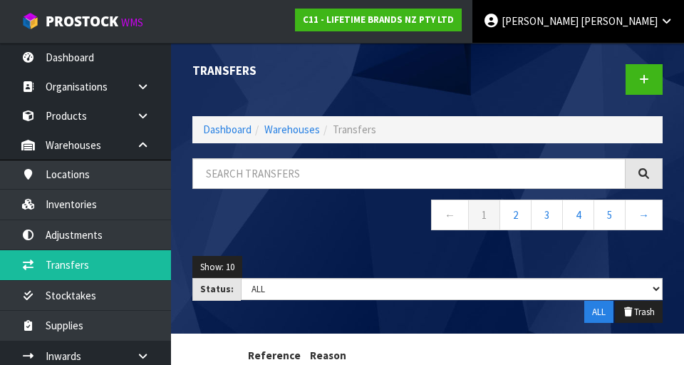
click at [637, 32] on link "[PERSON_NAME]" at bounding box center [578, 21] width 212 height 43
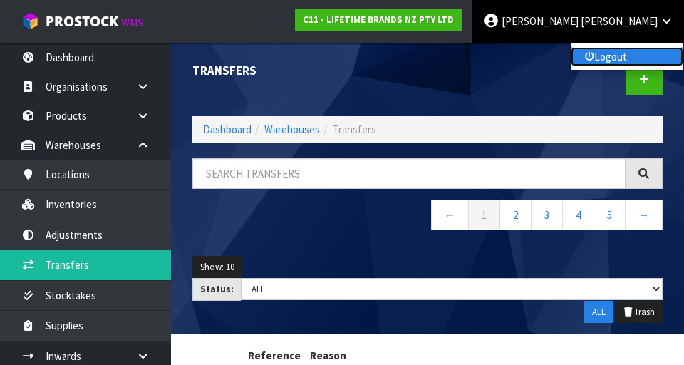
click at [633, 52] on link "Logout" at bounding box center [627, 56] width 113 height 19
